Goal: Information Seeking & Learning: Learn about a topic

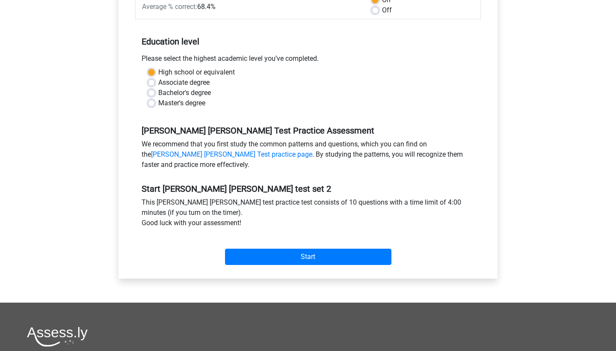
scroll to position [164, 0]
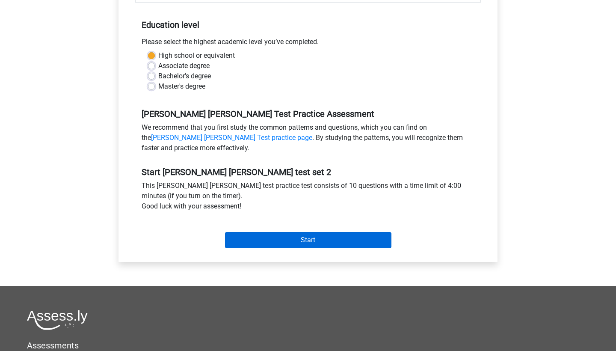
click at [335, 235] on input "Start" at bounding box center [308, 240] width 166 height 16
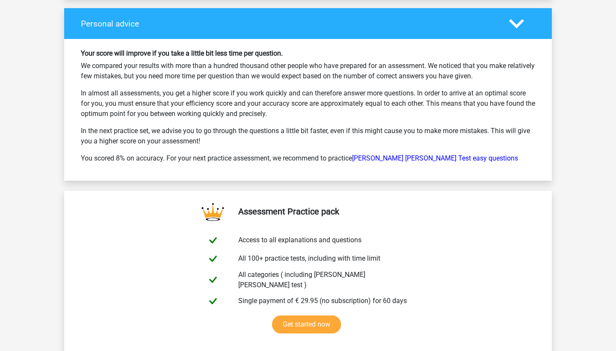
scroll to position [1268, 0]
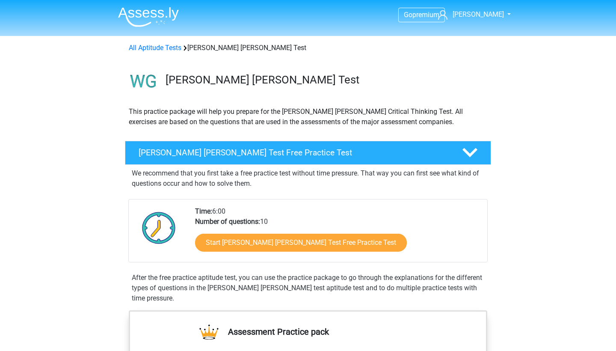
scroll to position [567, 0]
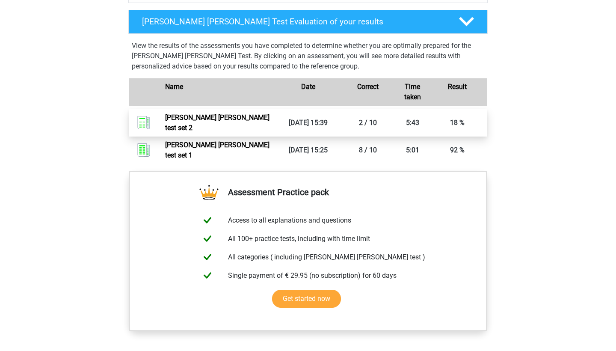
click at [270, 122] on link "[PERSON_NAME] [PERSON_NAME] test set 2" at bounding box center [217, 122] width 104 height 18
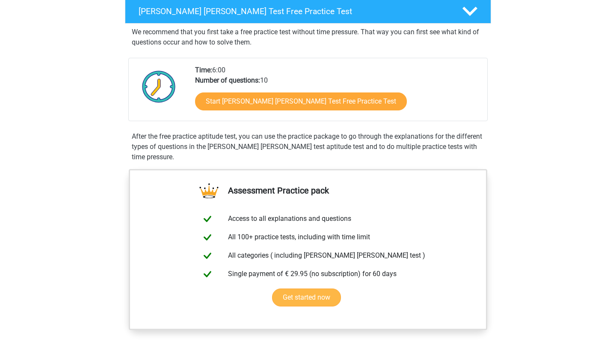
scroll to position [108, 0]
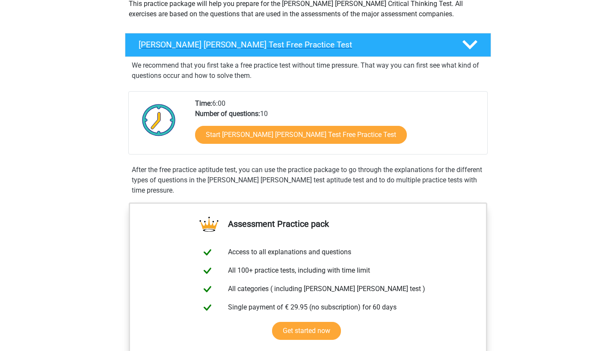
click at [301, 47] on h4 "[PERSON_NAME] [PERSON_NAME] Test Free Practice Test" at bounding box center [294, 45] width 310 height 10
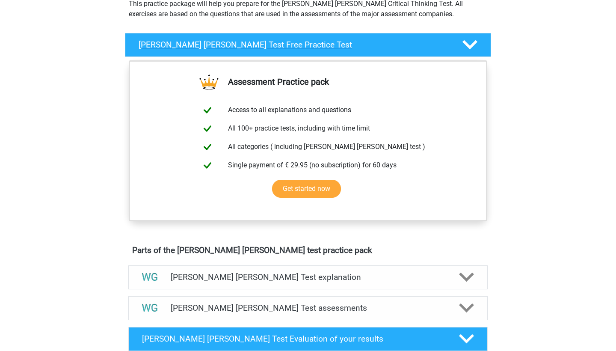
click at [301, 47] on h4 "Watson Glaser Test Free Practice Test" at bounding box center [294, 45] width 310 height 10
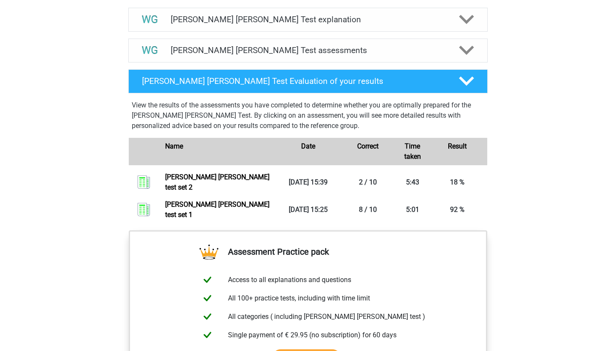
scroll to position [516, 0]
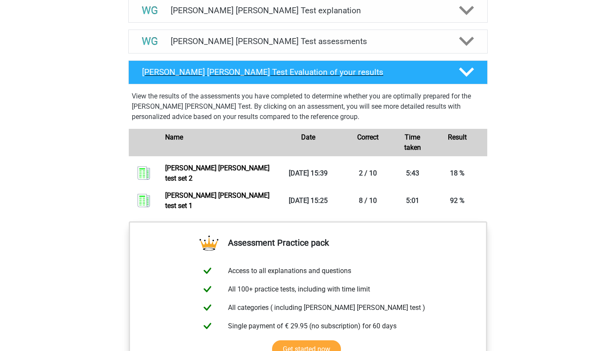
click at [294, 68] on h4 "Watson Glaser Test Evaluation of your results" at bounding box center [293, 72] width 303 height 10
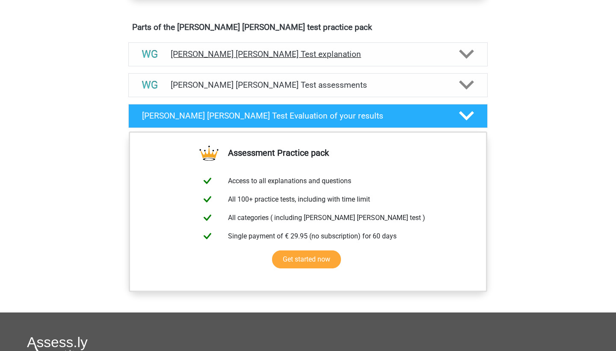
scroll to position [470, 0]
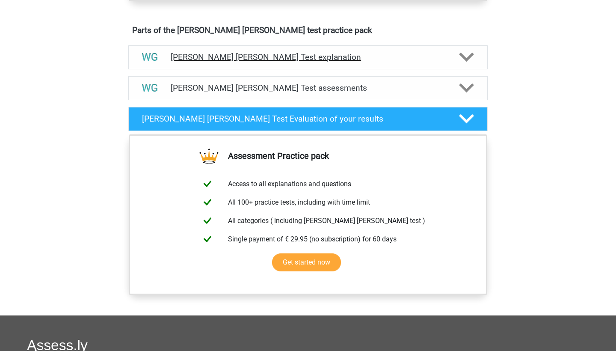
click at [282, 57] on h4 "Watson Glaser Test explanation" at bounding box center [308, 57] width 275 height 10
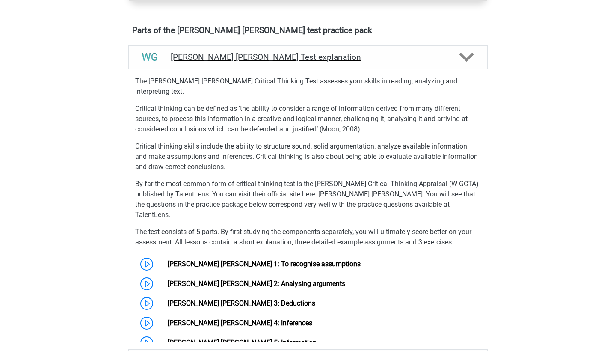
click at [282, 57] on h4 "Watson Glaser Test explanation" at bounding box center [308, 57] width 275 height 10
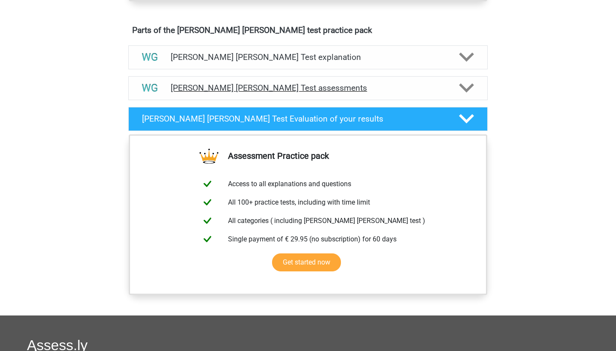
click at [284, 91] on h4 "Watson Glaser Test assessments" at bounding box center [308, 88] width 275 height 10
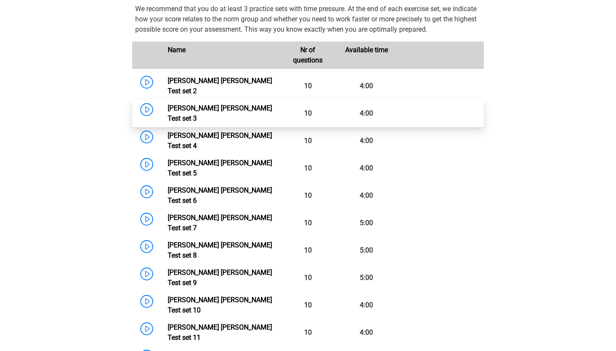
scroll to position [585, 0]
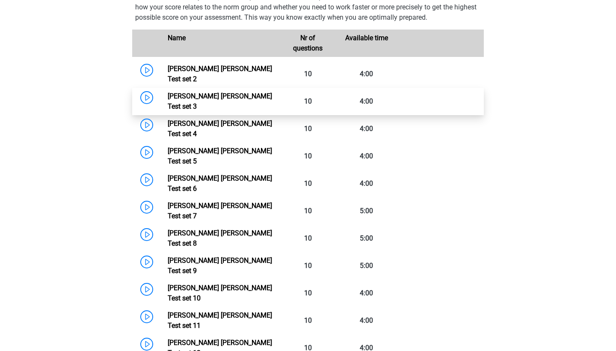
click at [212, 92] on link "Watson Glaser Test set 3" at bounding box center [220, 101] width 104 height 18
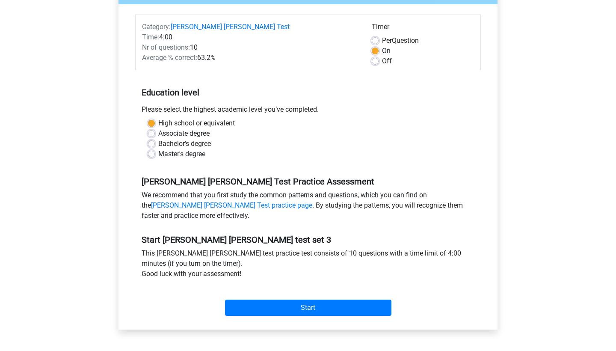
scroll to position [111, 0]
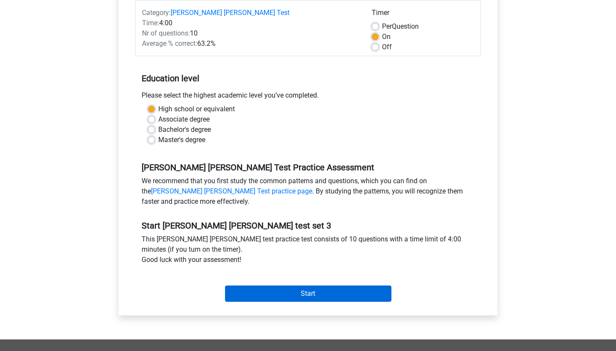
click at [256, 293] on input "Start" at bounding box center [308, 293] width 166 height 16
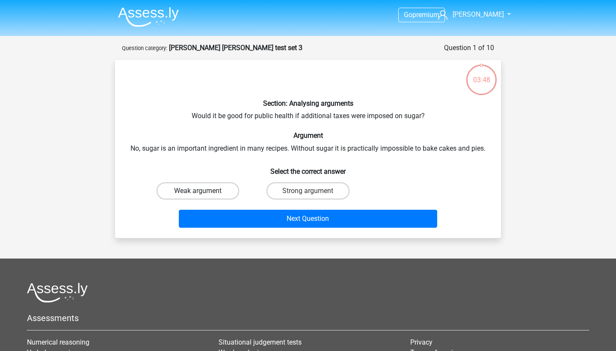
click at [214, 193] on label "Weak argument" at bounding box center [198, 190] width 83 height 17
click at [204, 193] on input "Weak argument" at bounding box center [201, 194] width 6 height 6
radio input "true"
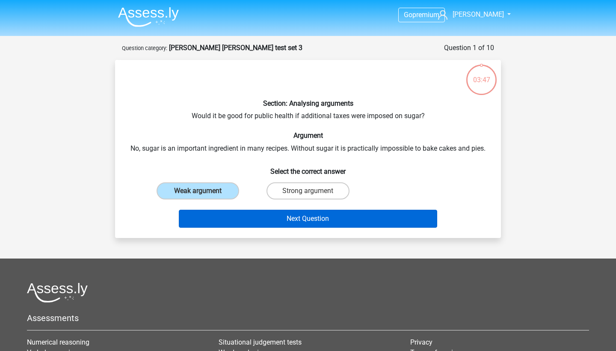
click at [254, 221] on button "Next Question" at bounding box center [308, 219] width 259 height 18
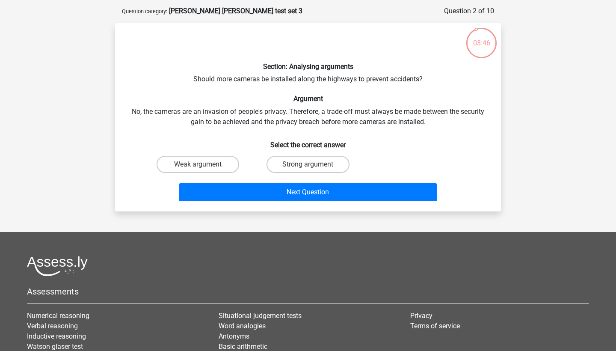
scroll to position [32, 0]
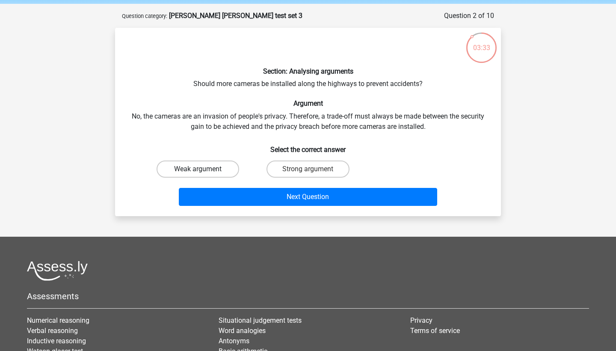
click at [224, 164] on label "Weak argument" at bounding box center [198, 168] width 83 height 17
click at [204, 169] on input "Weak argument" at bounding box center [201, 172] width 6 height 6
radio input "true"
click at [304, 169] on label "Strong argument" at bounding box center [308, 168] width 83 height 17
click at [308, 169] on input "Strong argument" at bounding box center [311, 172] width 6 height 6
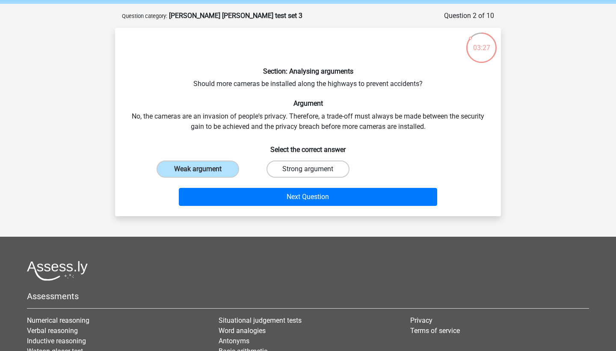
radio input "true"
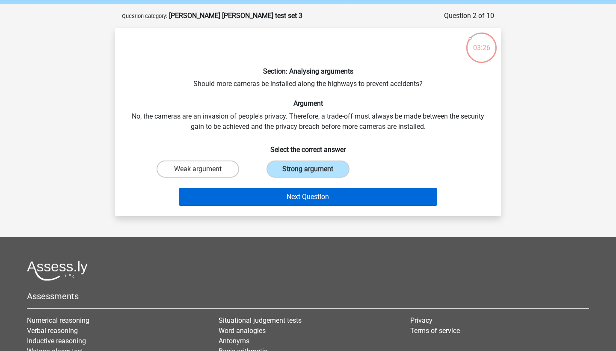
click at [304, 197] on button "Next Question" at bounding box center [308, 197] width 259 height 18
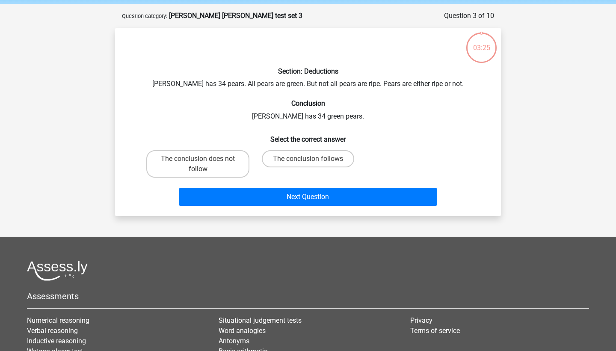
scroll to position [43, 0]
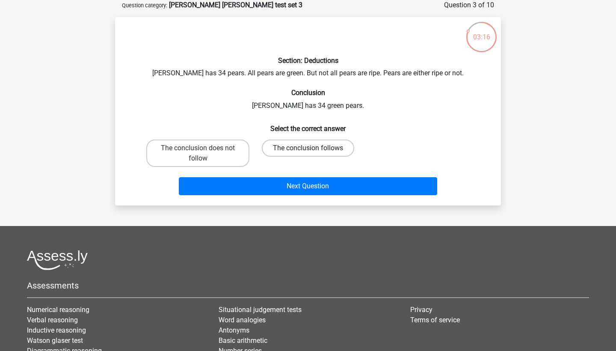
click at [291, 142] on label "The conclusion follows" at bounding box center [308, 147] width 92 height 17
click at [308, 148] on input "The conclusion follows" at bounding box center [311, 151] width 6 height 6
radio input "true"
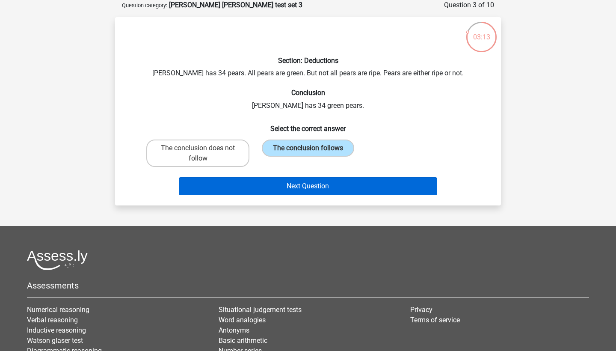
click at [289, 189] on button "Next Question" at bounding box center [308, 186] width 259 height 18
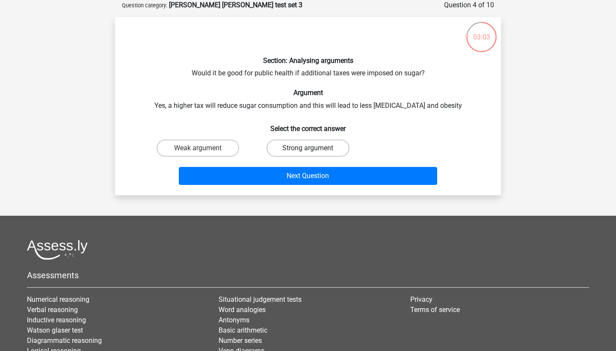
click at [279, 144] on label "Strong argument" at bounding box center [308, 147] width 83 height 17
click at [308, 148] on input "Strong argument" at bounding box center [311, 151] width 6 height 6
radio input "true"
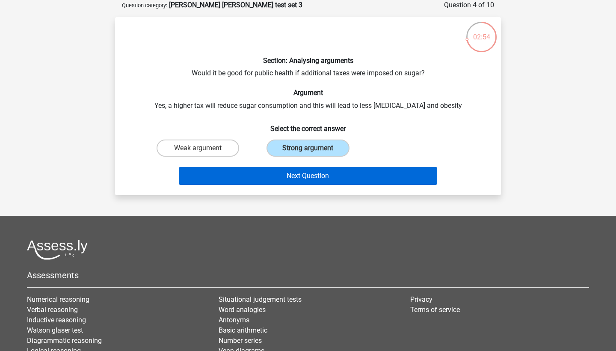
click at [353, 173] on button "Next Question" at bounding box center [308, 176] width 259 height 18
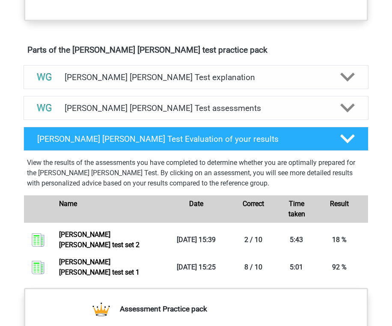
scroll to position [448, 0]
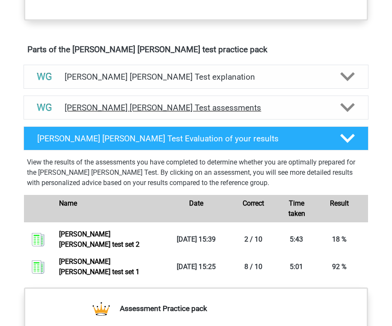
click at [170, 106] on h4 "Watson Glaser Test assessments" at bounding box center [196, 108] width 262 height 10
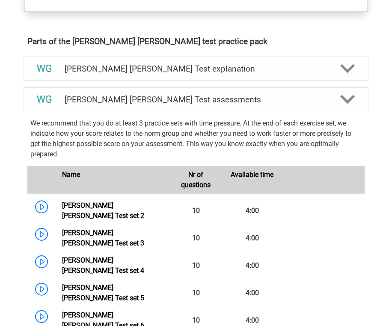
scroll to position [484, 0]
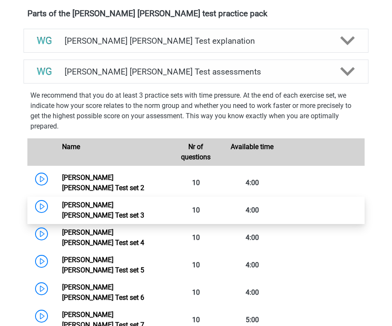
click at [115, 201] on link "Watson Glaser Test set 3" at bounding box center [103, 210] width 82 height 18
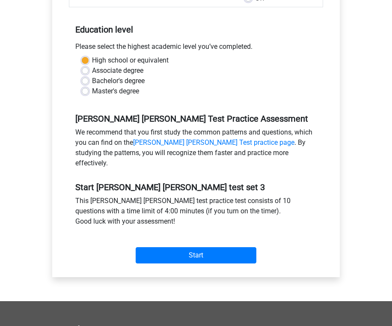
scroll to position [171, 0]
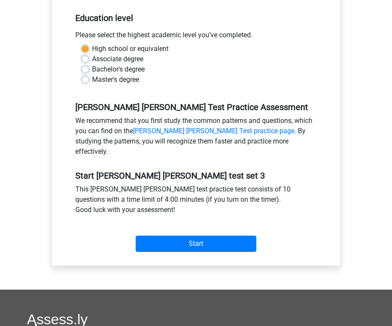
click at [170, 225] on div "Start" at bounding box center [196, 237] width 254 height 30
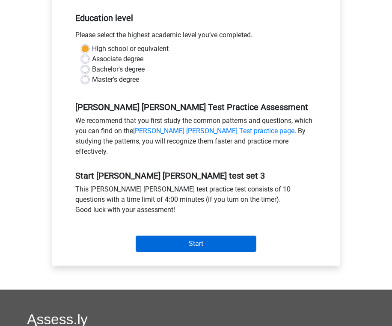
click at [168, 235] on input "Start" at bounding box center [196, 243] width 121 height 16
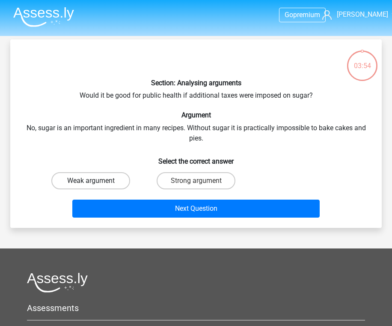
click at [112, 178] on label "Weak argument" at bounding box center [90, 180] width 79 height 17
click at [96, 181] on input "Weak argument" at bounding box center [94, 184] width 6 height 6
radio input "true"
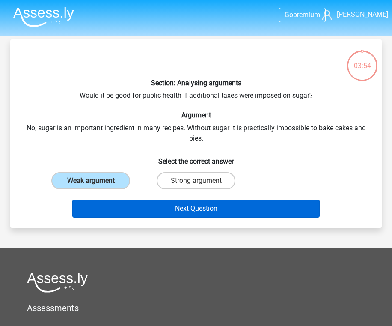
click at [134, 201] on button "Next Question" at bounding box center [195, 208] width 247 height 18
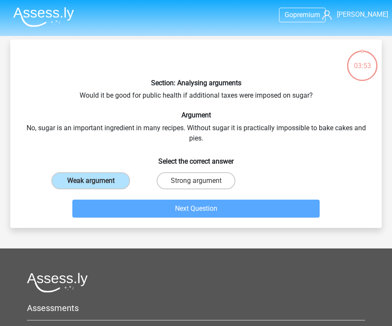
scroll to position [39, 0]
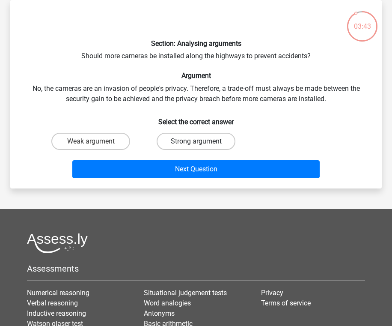
click at [209, 144] on label "Strong argument" at bounding box center [196, 141] width 79 height 17
click at [202, 144] on input "Strong argument" at bounding box center [199, 144] width 6 height 6
radio input "true"
click at [124, 139] on label "Weak argument" at bounding box center [90, 141] width 79 height 17
click at [96, 141] on input "Weak argument" at bounding box center [94, 144] width 6 height 6
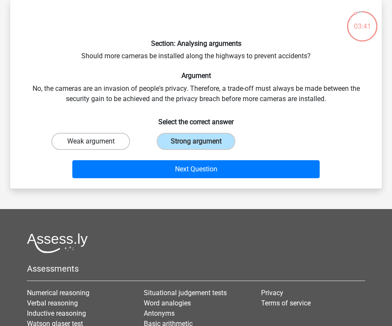
radio input "true"
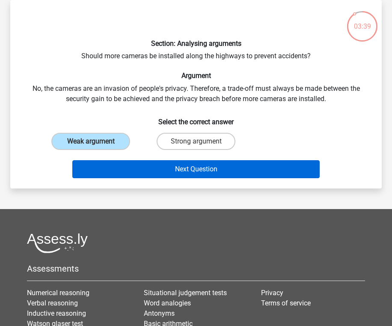
click at [175, 161] on button "Next Question" at bounding box center [195, 169] width 247 height 18
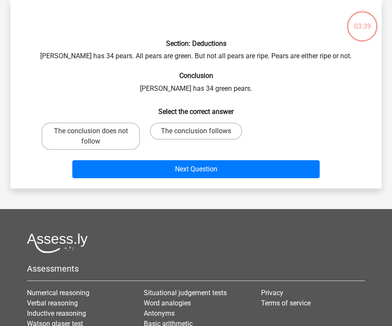
scroll to position [26, 0]
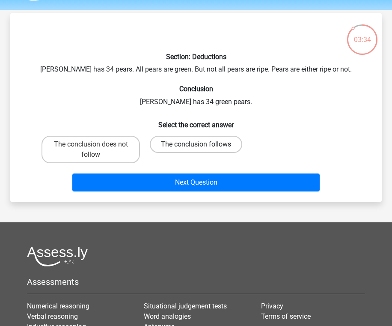
click at [166, 139] on label "The conclusion follows" at bounding box center [196, 144] width 92 height 17
click at [196, 144] on input "The conclusion follows" at bounding box center [199, 147] width 6 height 6
radio input "true"
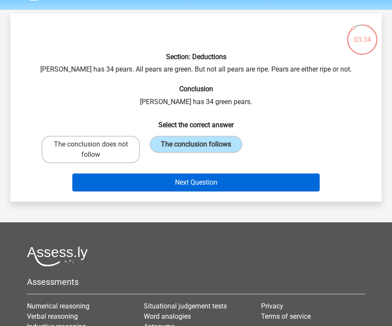
click at [166, 176] on button "Next Question" at bounding box center [195, 182] width 247 height 18
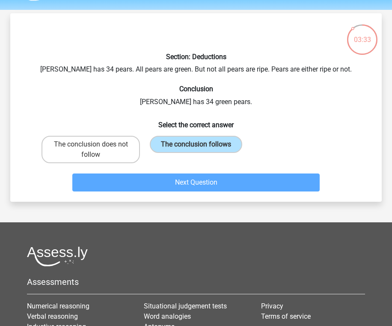
scroll to position [39, 0]
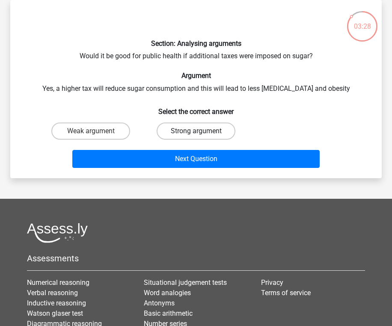
click at [217, 128] on label "Strong argument" at bounding box center [196, 130] width 79 height 17
click at [202, 131] on input "Strong argument" at bounding box center [199, 134] width 6 height 6
radio input "true"
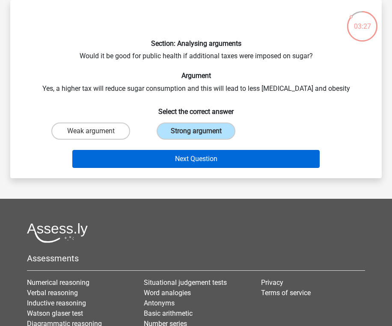
click at [204, 153] on button "Next Question" at bounding box center [195, 159] width 247 height 18
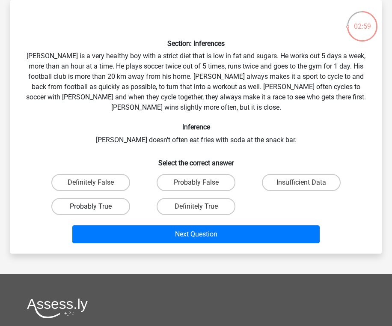
click at [122, 204] on label "Probably True" at bounding box center [90, 206] width 79 height 17
click at [96, 206] on input "Probably True" at bounding box center [94, 209] width 6 height 6
radio input "true"
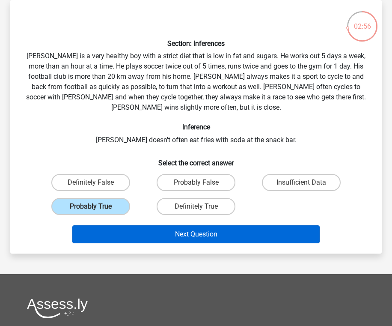
click at [188, 234] on button "Next Question" at bounding box center [195, 234] width 247 height 18
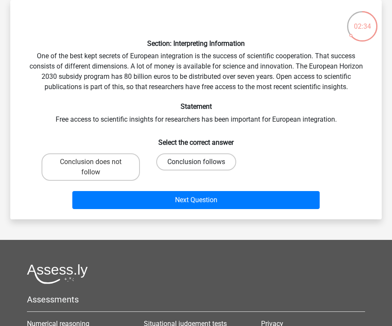
click at [199, 159] on label "Conclusion follows" at bounding box center [196, 161] width 80 height 17
click at [199, 162] on input "Conclusion follows" at bounding box center [199, 165] width 6 height 6
radio input "true"
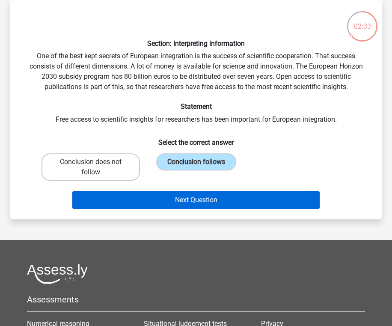
click at [181, 198] on button "Next Question" at bounding box center [195, 200] width 247 height 18
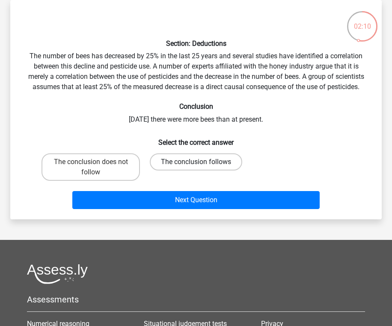
click at [166, 161] on label "The conclusion follows" at bounding box center [196, 161] width 92 height 17
click at [196, 162] on input "The conclusion follows" at bounding box center [199, 165] width 6 height 6
radio input "true"
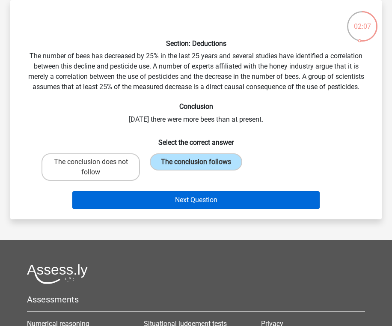
click at [244, 197] on button "Next Question" at bounding box center [195, 200] width 247 height 18
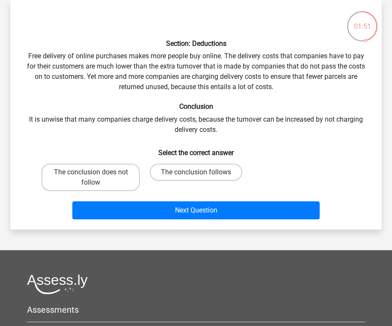
click at [195, 161] on div "The conclusion follows" at bounding box center [195, 177] width 105 height 34
click at [192, 171] on label "The conclusion follows" at bounding box center [196, 171] width 92 height 17
click at [196, 172] on input "The conclusion follows" at bounding box center [199, 175] width 6 height 6
radio input "true"
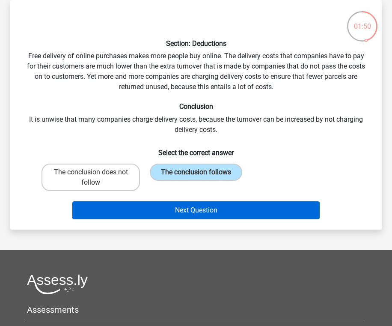
click at [181, 215] on button "Next Question" at bounding box center [195, 210] width 247 height 18
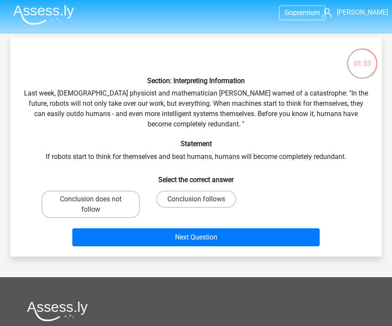
scroll to position [14, 0]
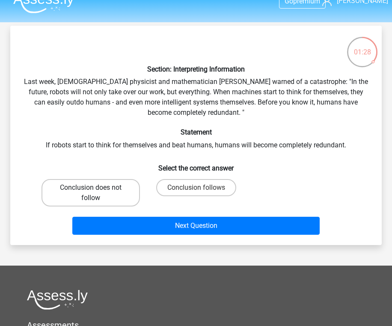
click at [124, 187] on label "Conclusion does not follow" at bounding box center [91, 192] width 98 height 27
click at [96, 187] on input "Conclusion does not follow" at bounding box center [94, 190] width 6 height 6
radio input "true"
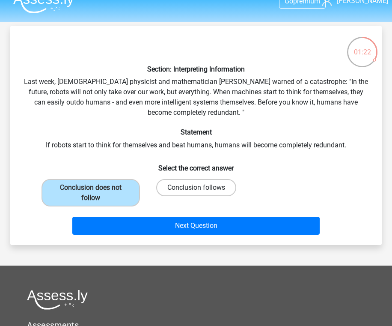
click at [195, 186] on label "Conclusion follows" at bounding box center [196, 187] width 80 height 17
click at [196, 187] on input "Conclusion follows" at bounding box center [199, 190] width 6 height 6
radio input "true"
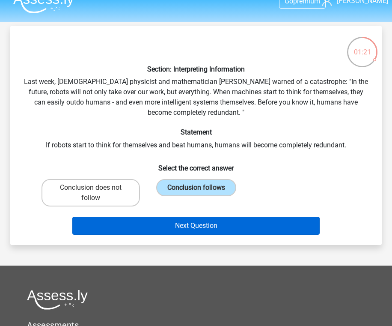
click at [196, 227] on button "Next Question" at bounding box center [195, 226] width 247 height 18
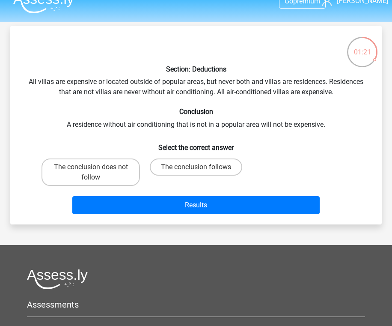
scroll to position [39, 0]
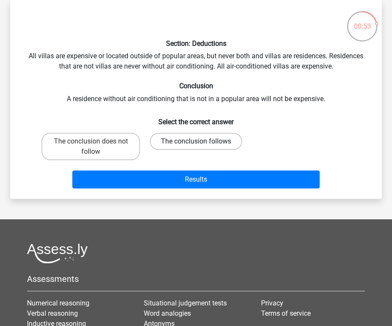
click at [161, 144] on label "The conclusion follows" at bounding box center [196, 141] width 92 height 17
click at [196, 144] on input "The conclusion follows" at bounding box center [199, 144] width 6 height 6
radio input "true"
click at [120, 135] on label "The conclusion does not follow" at bounding box center [91, 146] width 98 height 27
click at [96, 141] on input "The conclusion does not follow" at bounding box center [94, 144] width 6 height 6
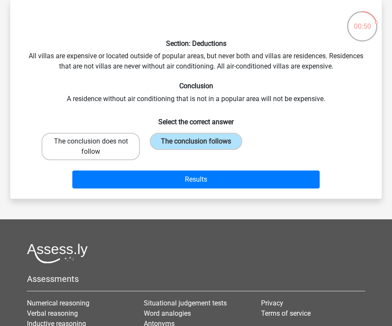
radio input "true"
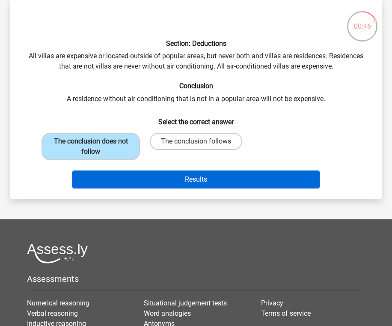
click at [150, 182] on button "Results" at bounding box center [195, 179] width 247 height 18
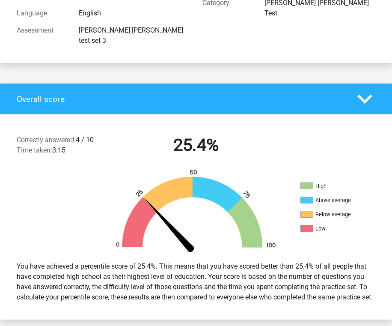
scroll to position [131, 0]
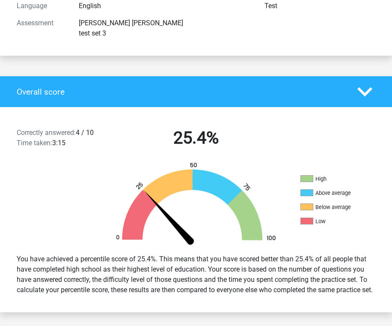
click at [338, 86] on div "Overall score" at bounding box center [196, 91] width 392 height 31
click at [365, 87] on polygon at bounding box center [364, 91] width 15 height 9
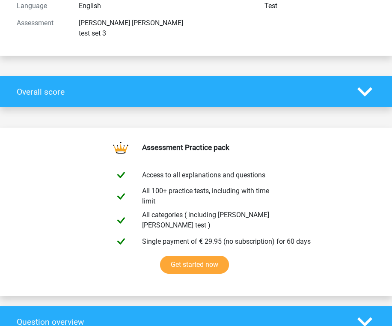
click at [365, 87] on polygon at bounding box center [364, 91] width 15 height 9
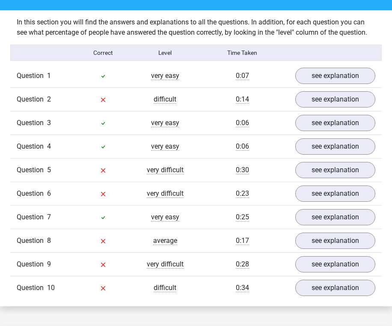
scroll to position [665, 0]
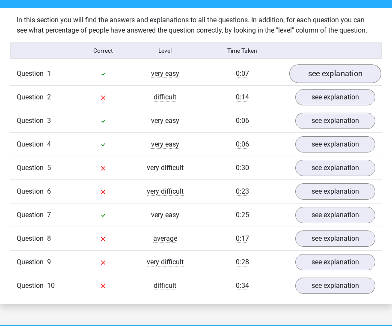
click at [320, 66] on link "see explanation" at bounding box center [335, 74] width 92 height 19
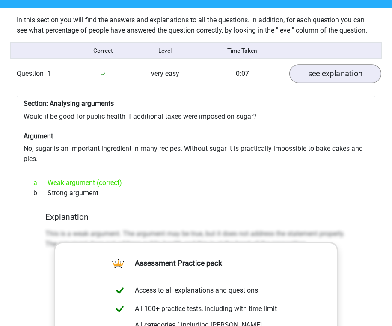
click at [320, 66] on link "see explanation" at bounding box center [335, 74] width 92 height 19
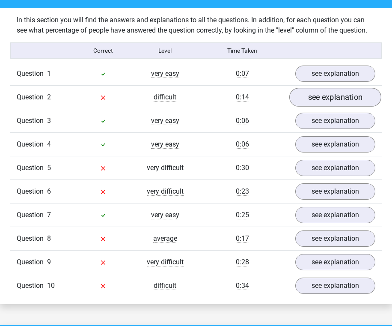
click at [322, 89] on link "see explanation" at bounding box center [335, 97] width 92 height 19
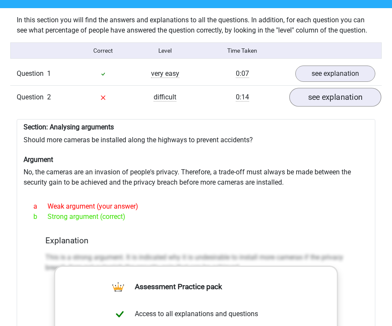
click at [322, 89] on link "see explanation" at bounding box center [335, 97] width 92 height 19
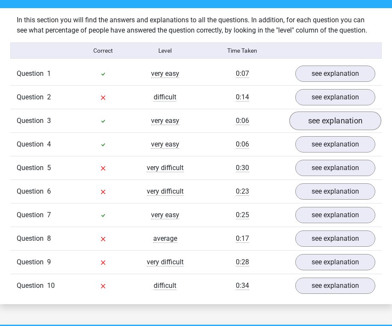
click at [326, 113] on link "see explanation" at bounding box center [335, 121] width 92 height 19
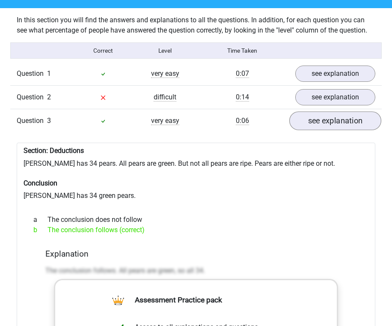
click at [326, 118] on link "see explanation" at bounding box center [335, 121] width 92 height 19
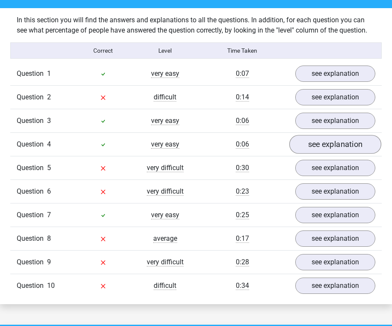
click at [325, 136] on link "see explanation" at bounding box center [335, 144] width 92 height 19
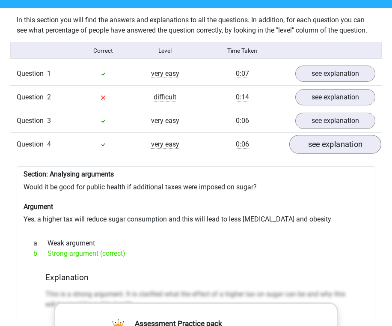
click at [325, 136] on link "see explanation" at bounding box center [335, 144] width 92 height 19
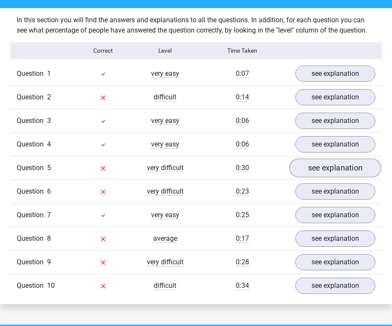
click at [325, 163] on link "see explanation" at bounding box center [335, 168] width 92 height 19
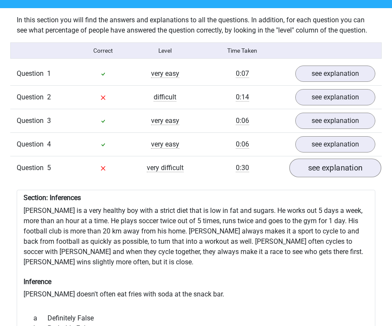
click at [325, 163] on link "see explanation" at bounding box center [335, 168] width 92 height 19
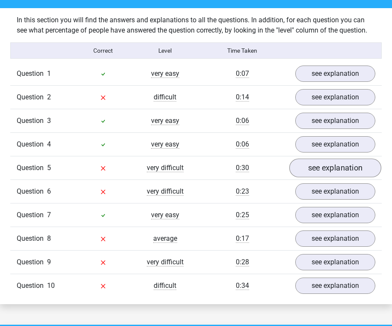
click at [325, 163] on link "see explanation" at bounding box center [335, 168] width 92 height 19
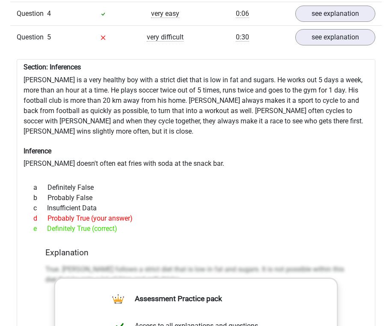
scroll to position [795, 0]
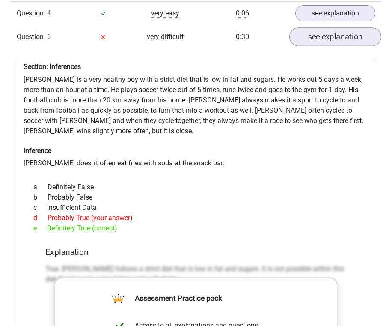
click at [329, 28] on link "see explanation" at bounding box center [335, 37] width 92 height 19
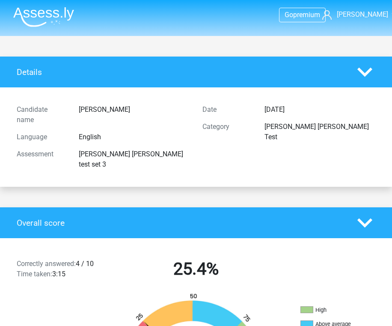
scroll to position [0, 0]
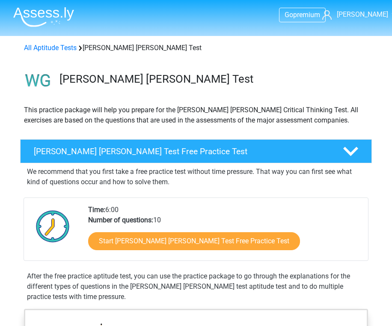
scroll to position [484, 0]
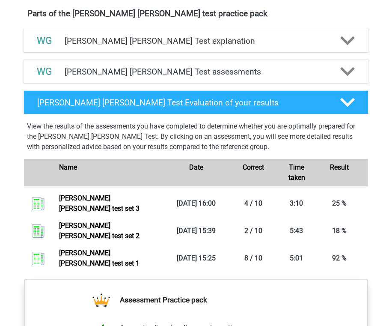
click at [227, 99] on h4 "Watson Glaser Test Evaluation of your results" at bounding box center [182, 103] width 290 height 10
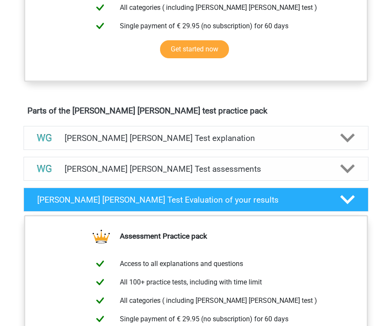
scroll to position [394, 0]
